Goal: Contribute content: Contribute content

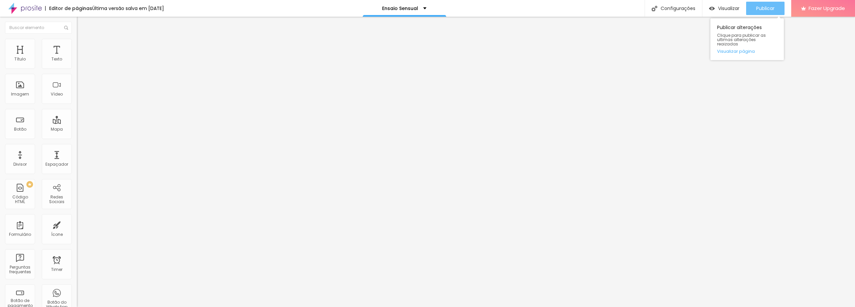
click at [762, 13] on div "Publicar" at bounding box center [765, 8] width 18 height 13
click at [77, 72] on div "Titulo 4 H4" at bounding box center [115, 69] width 77 height 5
click at [77, 68] on span "Titulo 3" at bounding box center [86, 65] width 19 height 8
click at [77, 74] on span "Titulo 4" at bounding box center [86, 71] width 18 height 7
click at [77, 78] on span "Titulo 5" at bounding box center [84, 76] width 15 height 6
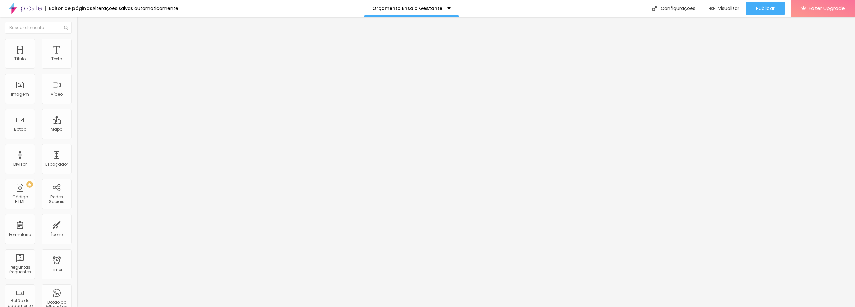
click at [77, 83] on span "Titulo 6" at bounding box center [83, 80] width 13 height 6
click at [77, 57] on div "Trocar imagem" at bounding box center [115, 54] width 77 height 5
click at [77, 57] on span "Trocar imagem" at bounding box center [95, 55] width 36 height 6
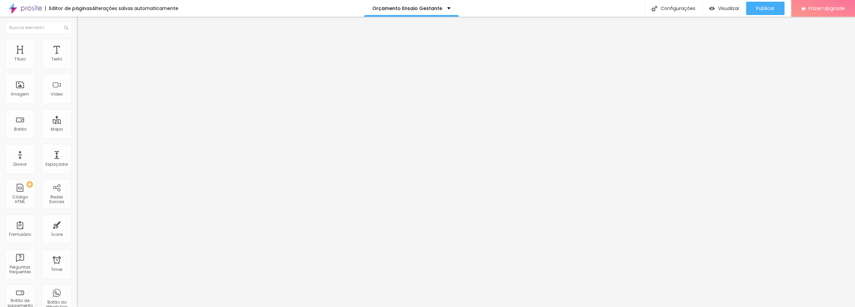
click at [77, 57] on span "Trocar imagem" at bounding box center [95, 55] width 36 height 6
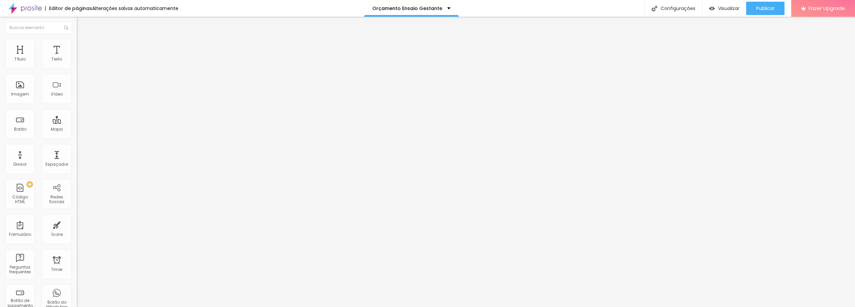
click at [77, 57] on span "Trocar imagem" at bounding box center [95, 55] width 36 height 6
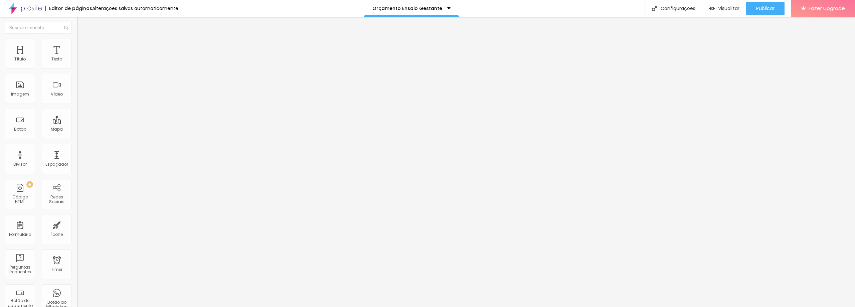
click at [77, 57] on span "Adicionar imagem" at bounding box center [98, 55] width 43 height 6
click at [77, 104] on span "1:1 Quadrado" at bounding box center [90, 102] width 26 height 6
click at [77, 123] on span "Original" at bounding box center [85, 120] width 16 height 6
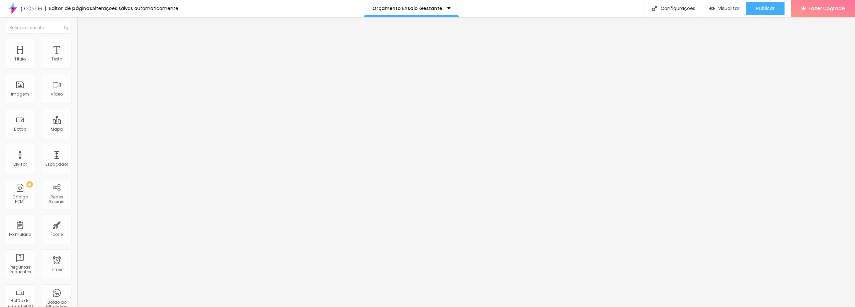
click at [77, 104] on span "Original" at bounding box center [85, 102] width 16 height 6
click at [77, 113] on span "Padrão" at bounding box center [84, 110] width 15 height 6
click at [77, 108] on div "Cinema 16:9" at bounding box center [115, 106] width 77 height 4
click at [77, 118] on div "Quadrado 1:1" at bounding box center [115, 116] width 77 height 4
click at [77, 104] on span "Original" at bounding box center [85, 102] width 16 height 6
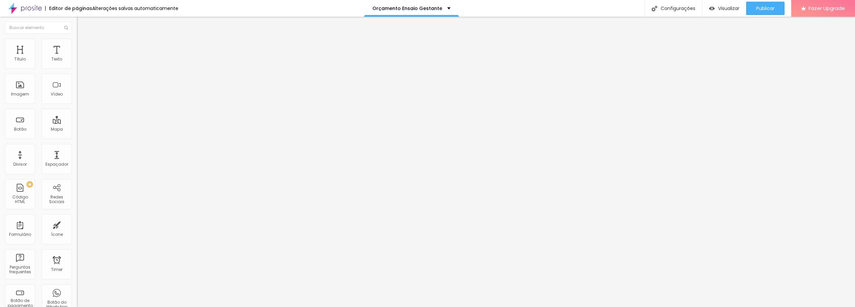
click at [77, 117] on span "Quadrado" at bounding box center [88, 114] width 22 height 6
click at [77, 57] on span "Trocar imagem" at bounding box center [95, 55] width 36 height 6
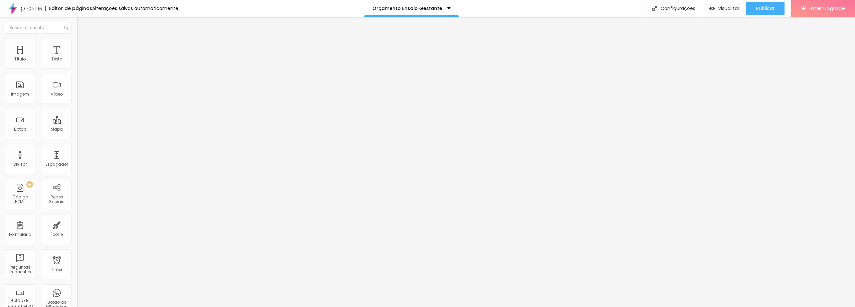
click at [77, 104] on span "1:1 Quadrado" at bounding box center [90, 102] width 26 height 6
click at [77, 112] on div "Padrão 4:3" at bounding box center [115, 110] width 77 height 4
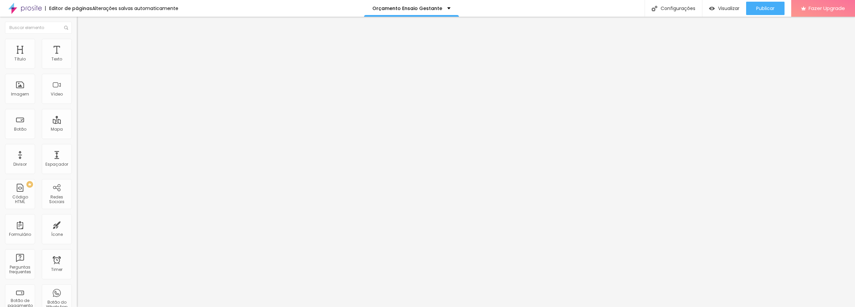
click at [77, 108] on div "Cinema 16:9" at bounding box center [115, 106] width 77 height 4
click at [77, 119] on span "Quadrado" at bounding box center [88, 116] width 22 height 6
click at [77, 123] on span "Original" at bounding box center [85, 120] width 16 height 6
click at [77, 104] on span "1:1 Quadrado" at bounding box center [90, 102] width 26 height 6
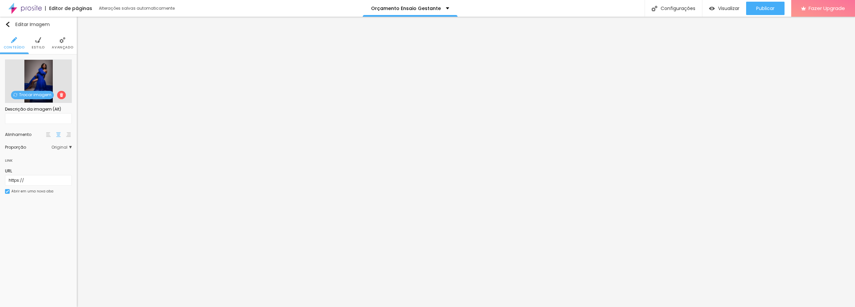
click at [56, 153] on div "Proporção Original Cinema 16:9 Padrão 4:3 Quadrado 1:1 Original" at bounding box center [38, 147] width 67 height 11
click at [56, 149] on span "Original" at bounding box center [61, 147] width 20 height 4
click at [49, 177] on span "Quadrado" at bounding box center [46, 175] width 42 height 4
click at [18, 97] on span "Trocar imagem" at bounding box center [32, 95] width 43 height 8
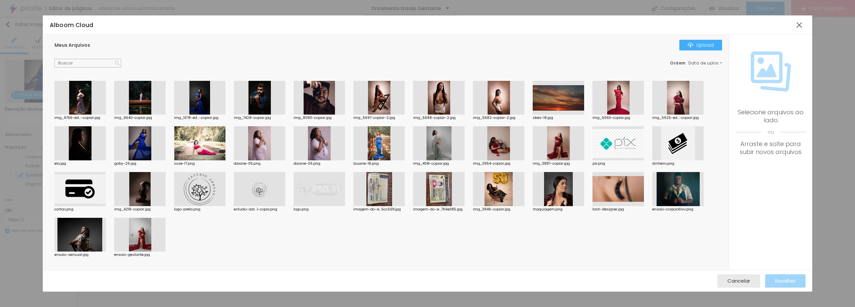
click at [625, 101] on div at bounding box center [617, 98] width 51 height 34
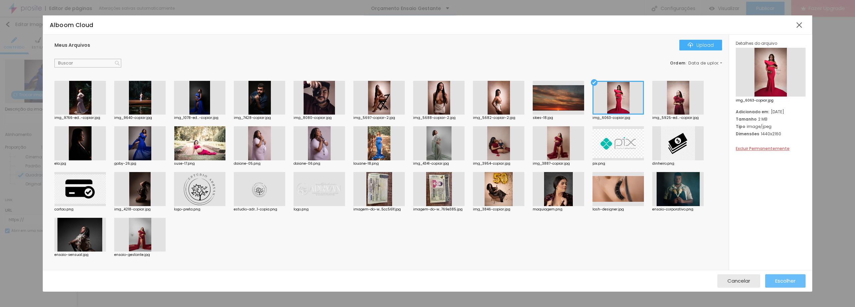
click at [784, 280] on span "Escolher" at bounding box center [785, 281] width 20 height 6
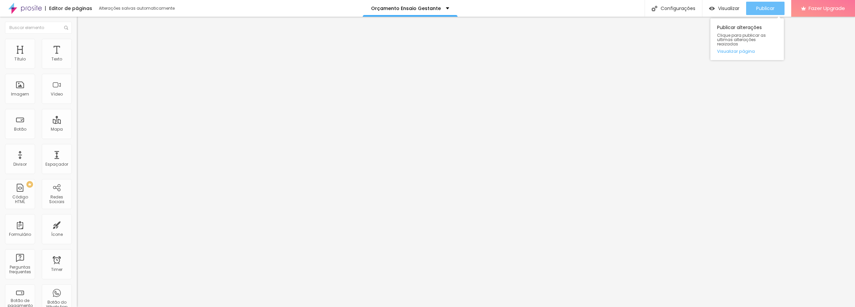
click at [758, 11] on span "Publicar" at bounding box center [765, 8] width 18 height 5
click at [734, 10] on span "Visualizar" at bounding box center [728, 8] width 21 height 5
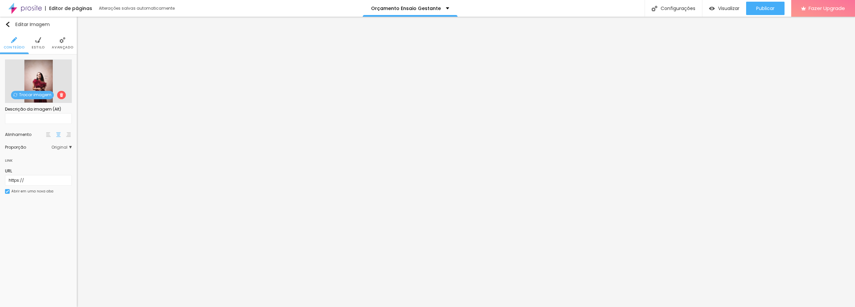
click at [28, 93] on span "Trocar imagem" at bounding box center [32, 95] width 43 height 8
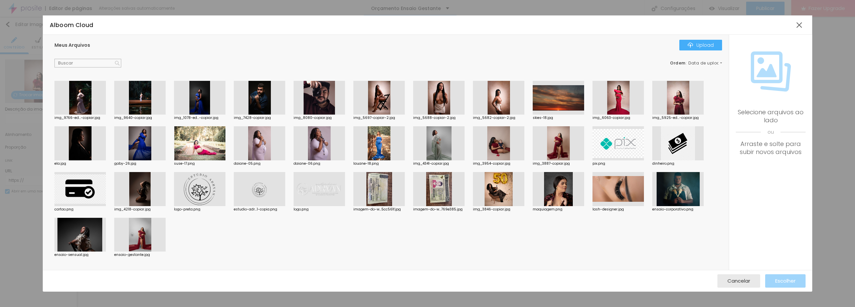
click at [85, 98] on div at bounding box center [79, 98] width 51 height 34
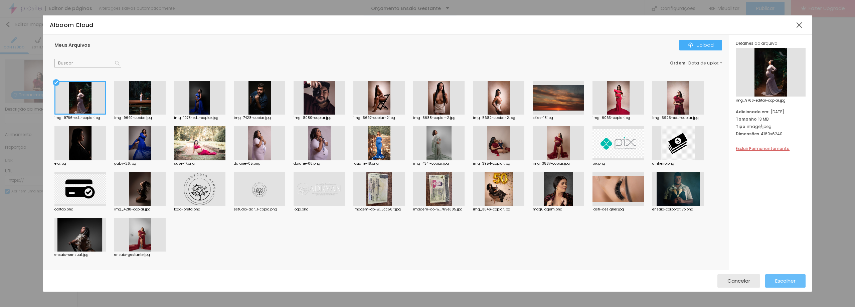
click at [792, 283] on span "Escolher" at bounding box center [785, 281] width 20 height 6
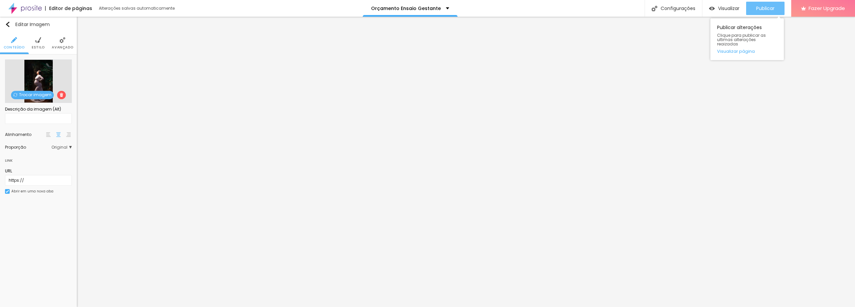
click at [761, 9] on span "Publicar" at bounding box center [765, 8] width 18 height 5
click at [766, 6] on span "Publicar" at bounding box center [765, 8] width 18 height 5
